Goal: Task Accomplishment & Management: Use online tool/utility

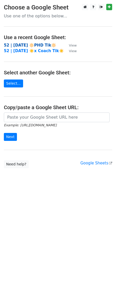
click at [17, 46] on strong "52 | [DATE] 🔆PHD Tik🔆" at bounding box center [30, 45] width 52 height 5
click at [32, 51] on strong "52 | SEP 17 ☀️x Coach Tik☀️" at bounding box center [34, 51] width 60 height 5
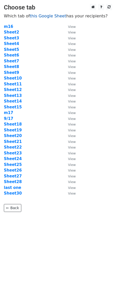
click at [44, 17] on link "this Google Sheet" at bounding box center [48, 16] width 36 height 5
click at [14, 144] on td "Sheet22" at bounding box center [33, 147] width 59 height 6
click at [14, 148] on strong "Sheet22" at bounding box center [13, 147] width 18 height 5
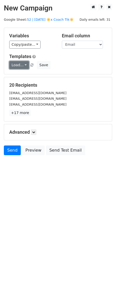
click at [19, 65] on link "Load..." at bounding box center [19, 65] width 20 height 8
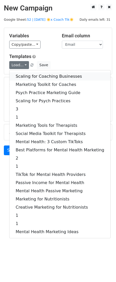
click at [31, 79] on link "Scaling for Coaching Businesses" at bounding box center [59, 76] width 100 height 8
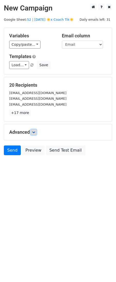
click at [33, 132] on link at bounding box center [34, 132] width 6 height 6
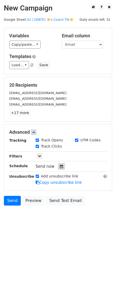
click at [61, 167] on icon at bounding box center [61, 167] width 3 height 4
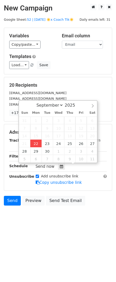
type input "[DATE] 12:30"
type input "30"
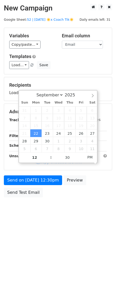
click at [38, 185] on div "Send on [DATE] 12:30pm Preview Send Test Email" at bounding box center [58, 187] width 116 height 25
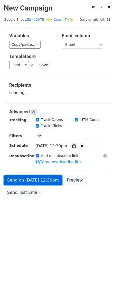
click at [31, 183] on form "Variables Copy/paste... {{Email}} Email column Email Templates Load... Scaling …" at bounding box center [58, 114] width 108 height 172
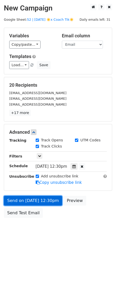
click at [21, 198] on link "Send on [DATE] 12:30pm" at bounding box center [33, 201] width 58 height 10
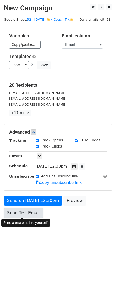
click at [16, 212] on link "Send Test Email" at bounding box center [23, 213] width 39 height 10
